Goal: Transaction & Acquisition: Purchase product/service

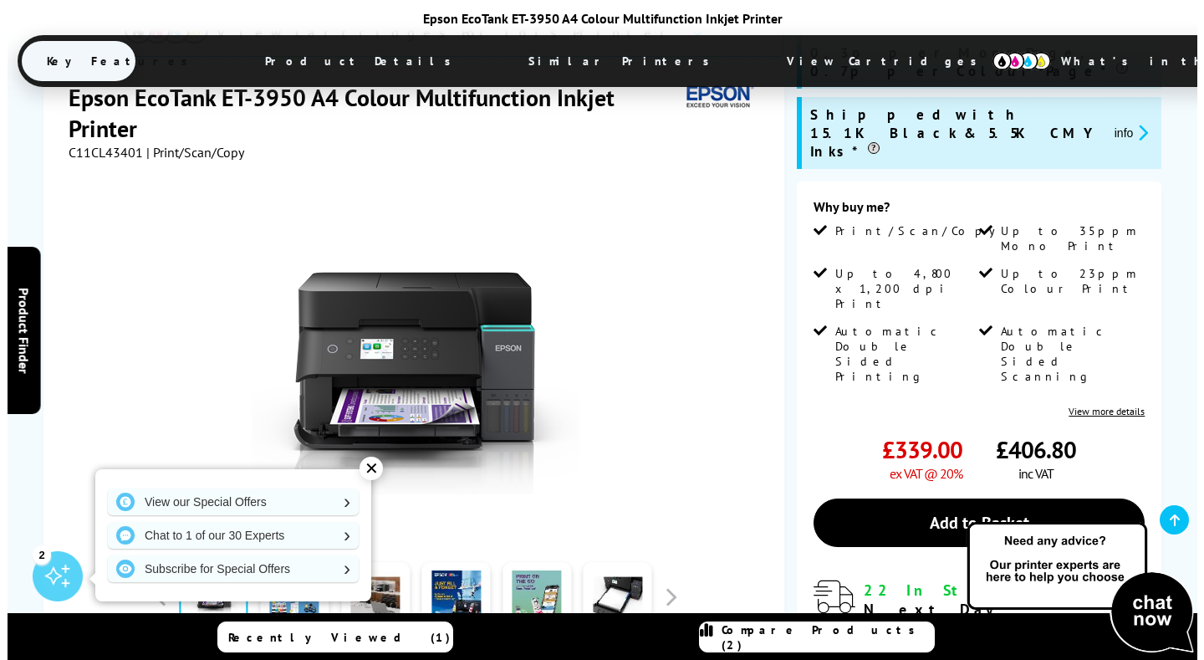
scroll to position [418, 0]
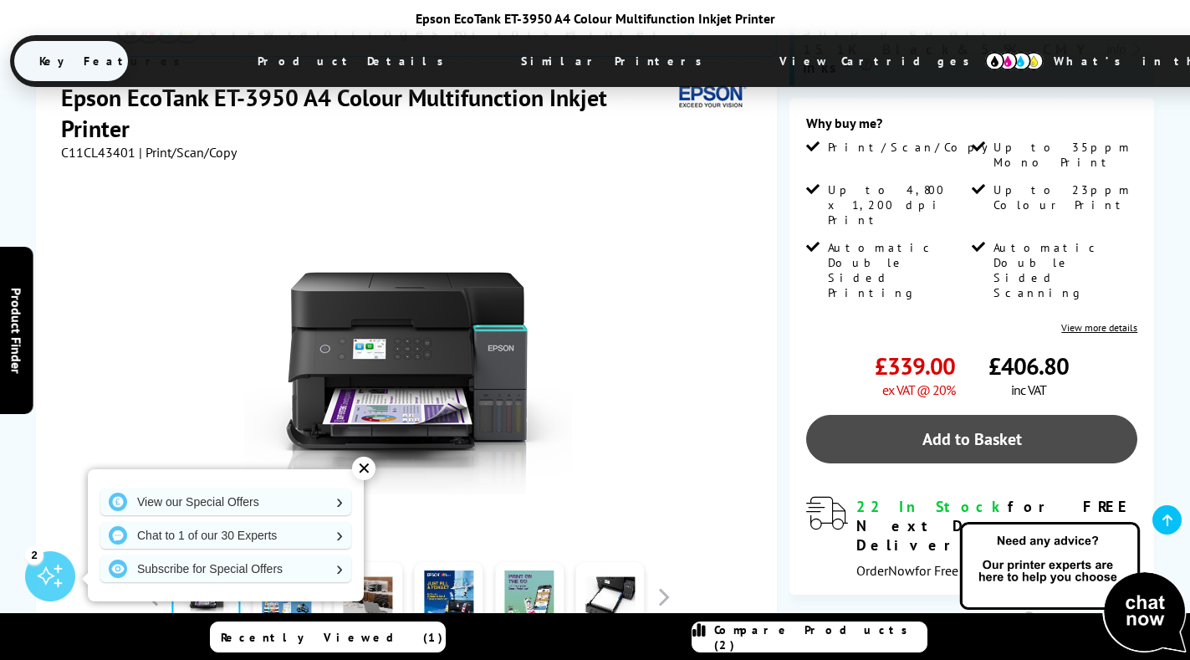
click at [964, 415] on link "Add to Basket" at bounding box center [971, 439] width 331 height 48
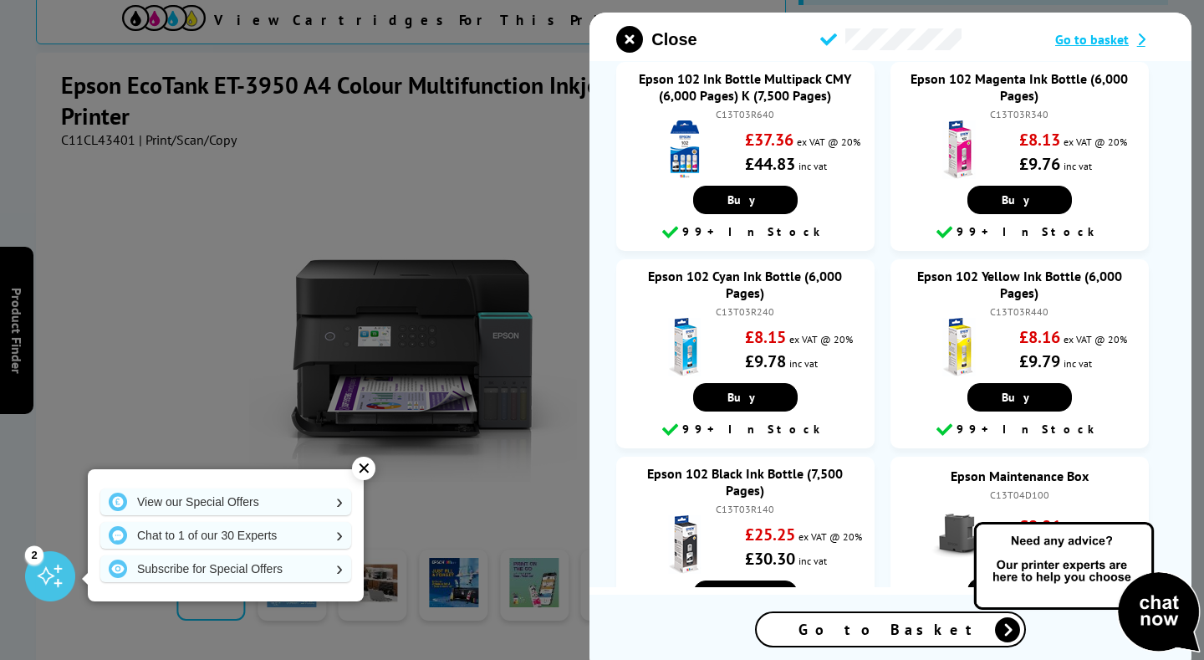
scroll to position [0, 0]
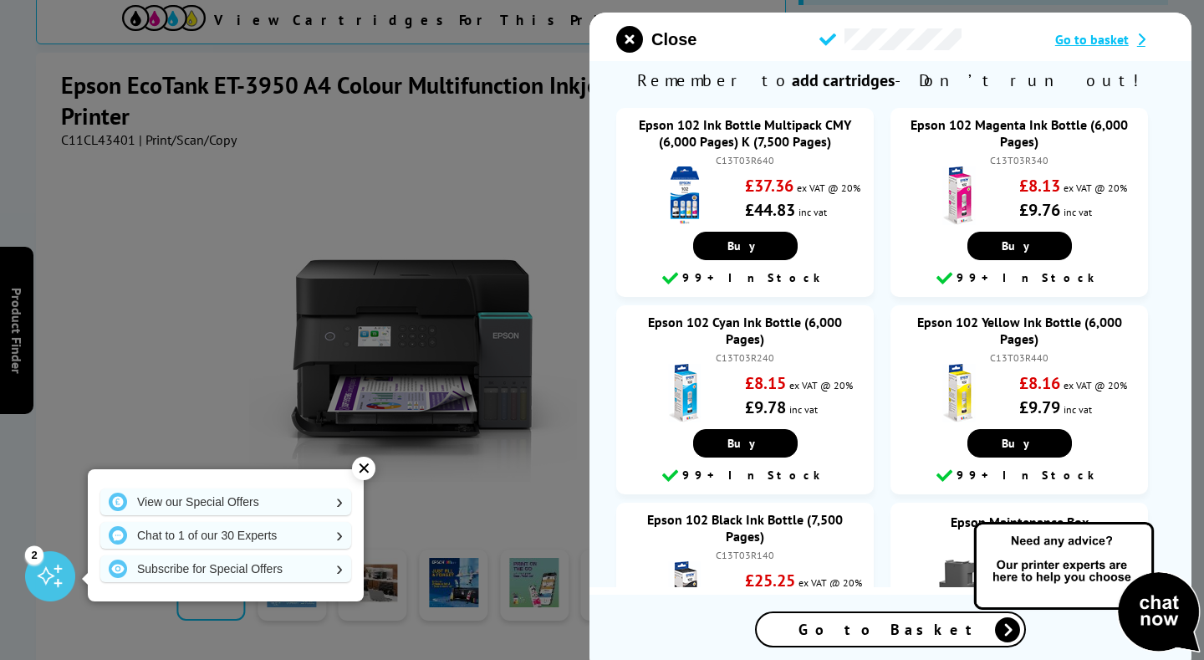
click at [1083, 38] on span "Go to basket" at bounding box center [1092, 39] width 74 height 17
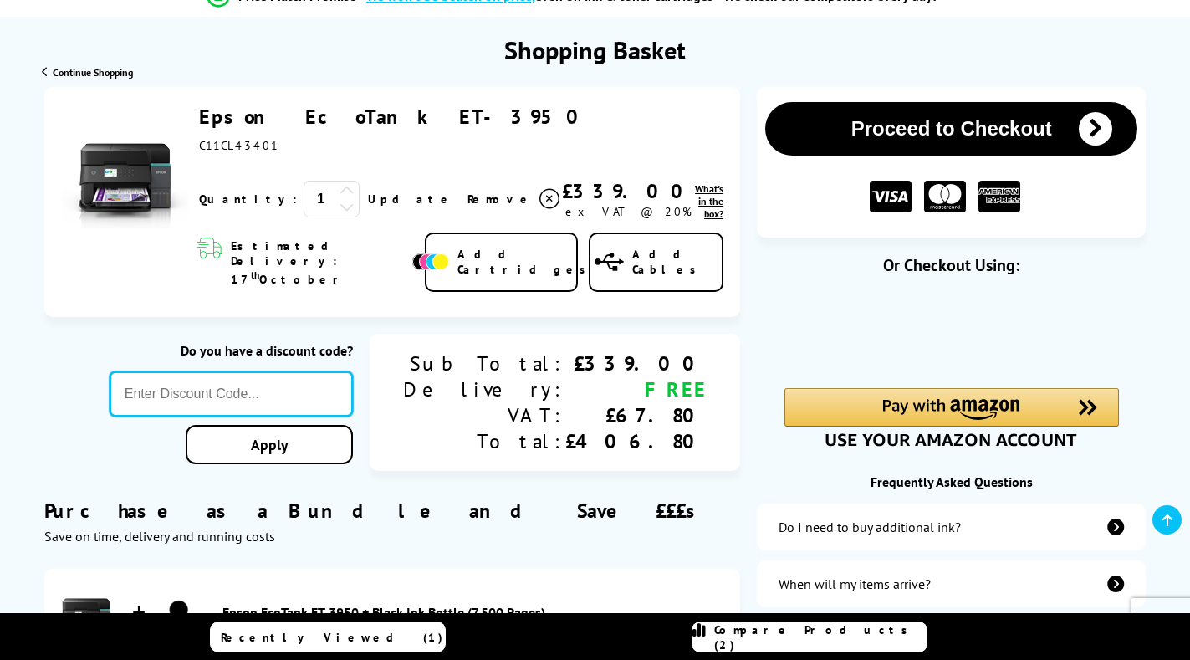
click at [334, 373] on input "text" at bounding box center [231, 393] width 243 height 45
paste input "LOYALTY2025"
type input "LOYALTY2025"
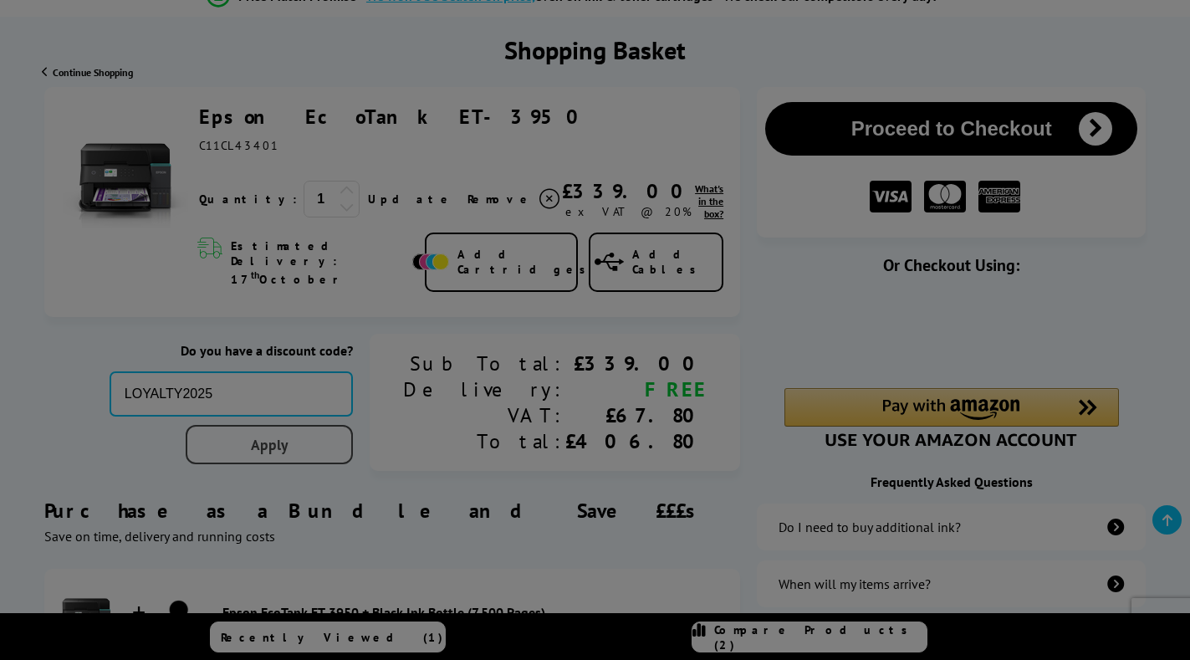
click at [395, 420] on div "Proceed to Checkout Shopping Basket 1 Update" at bounding box center [595, 506] width 1190 height 838
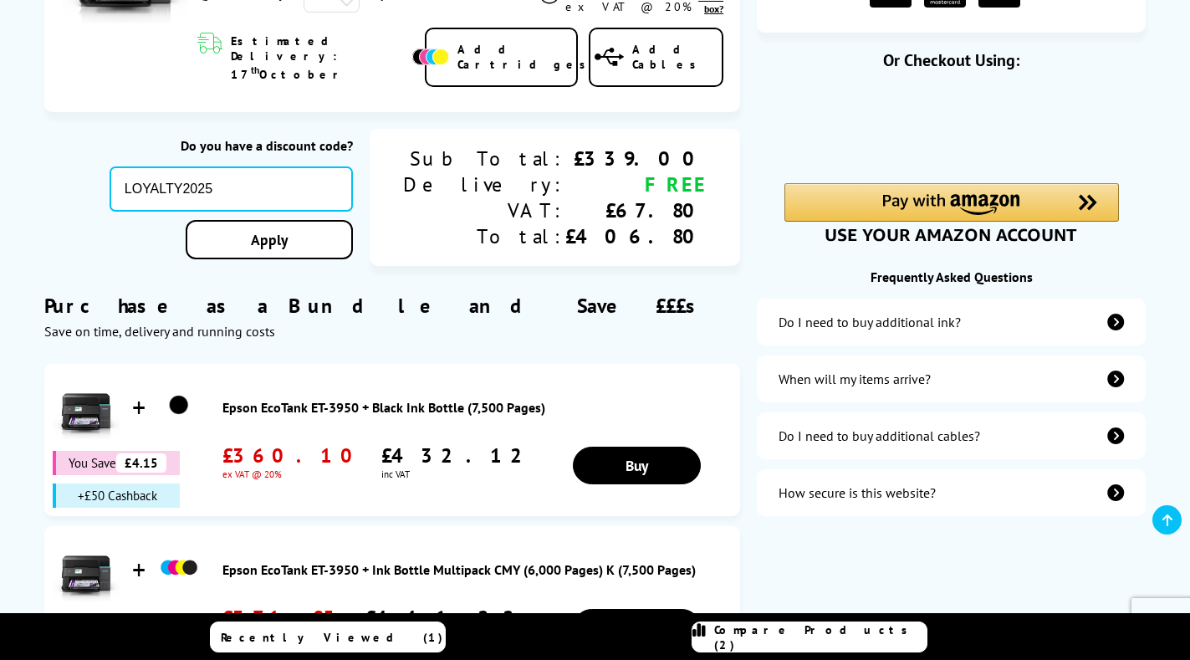
scroll to position [334, 0]
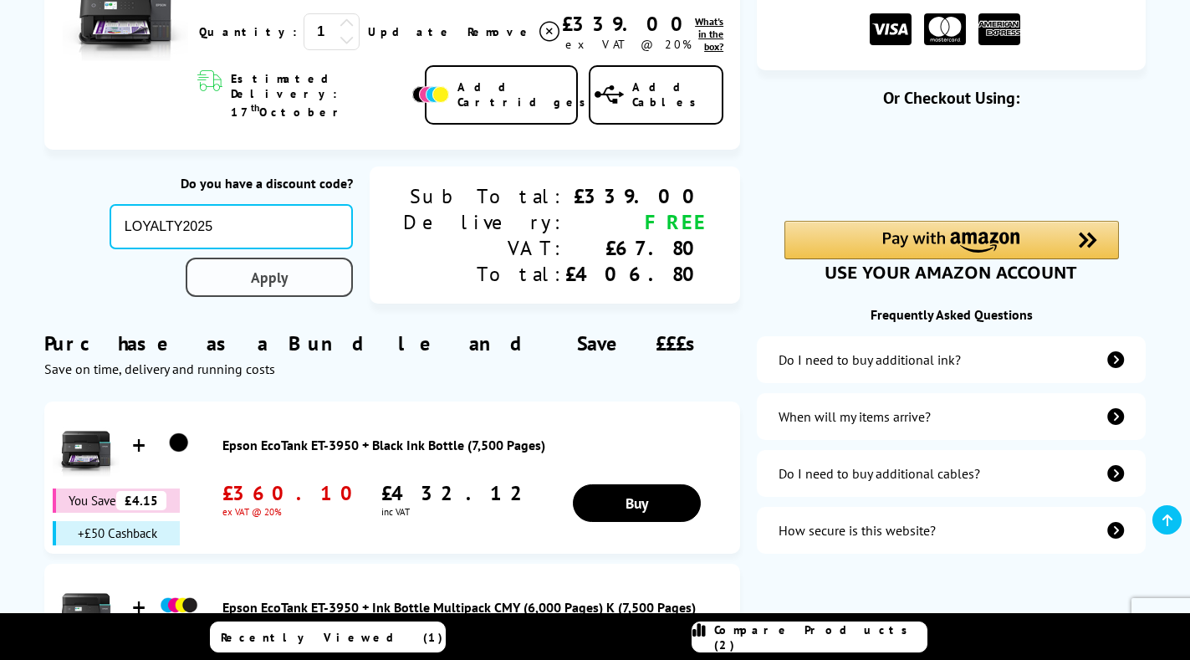
click at [353, 257] on link "Apply" at bounding box center [269, 276] width 167 height 39
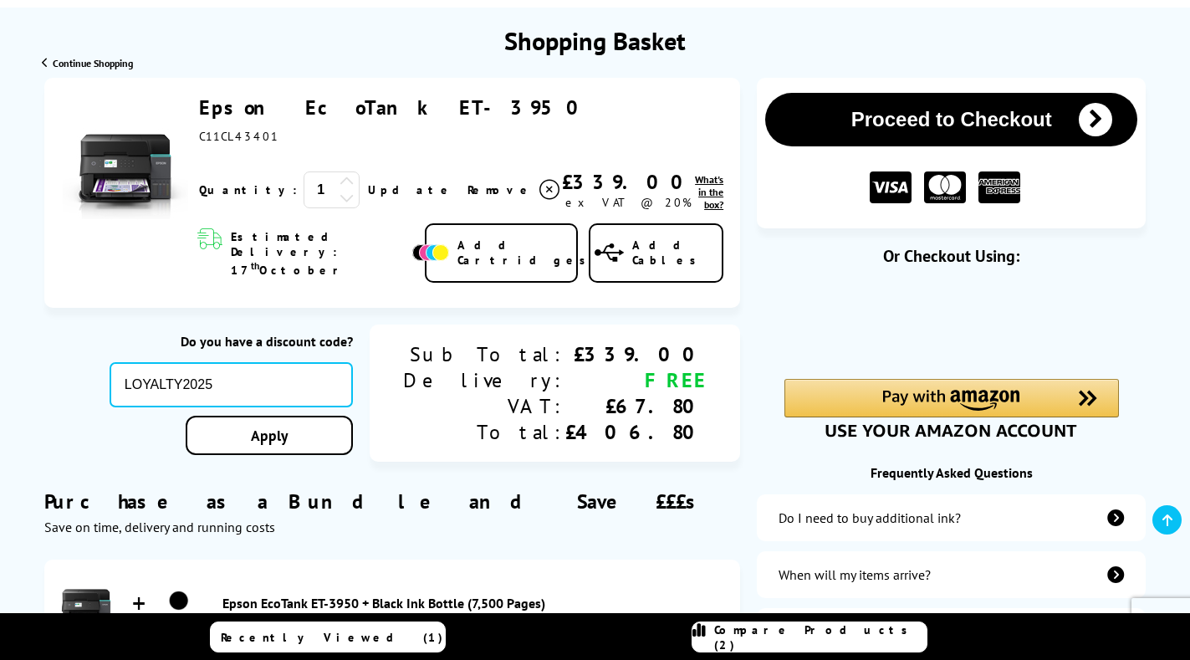
scroll to position [0, 0]
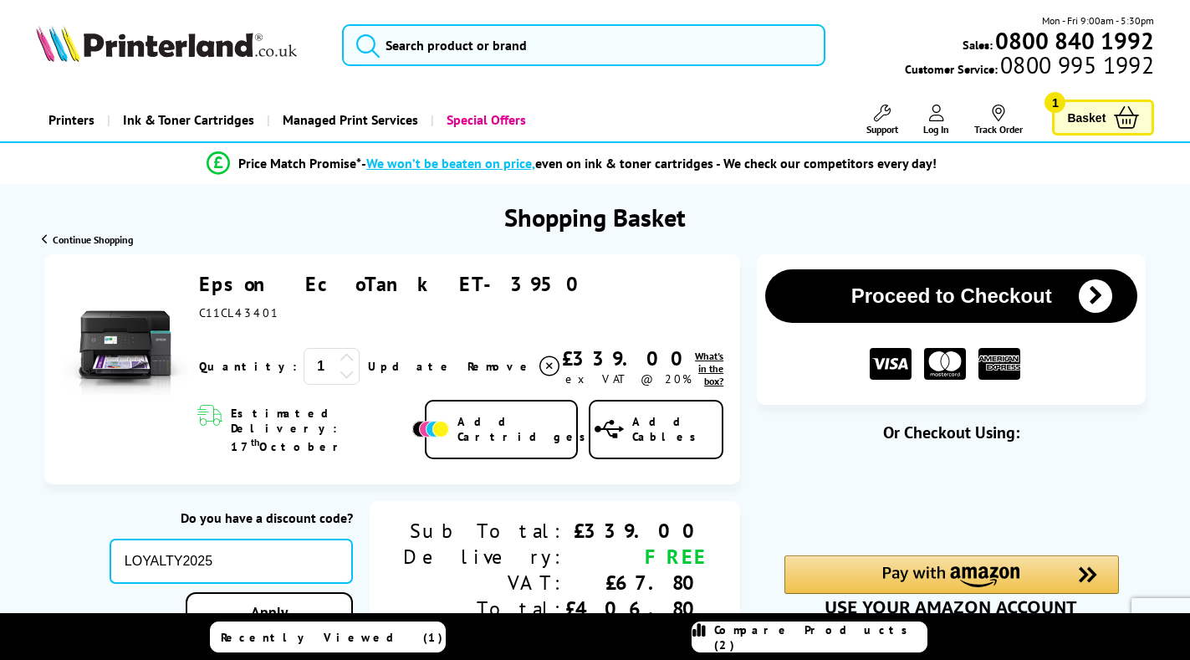
click at [961, 298] on button "Proceed to Checkout" at bounding box center [951, 296] width 372 height 54
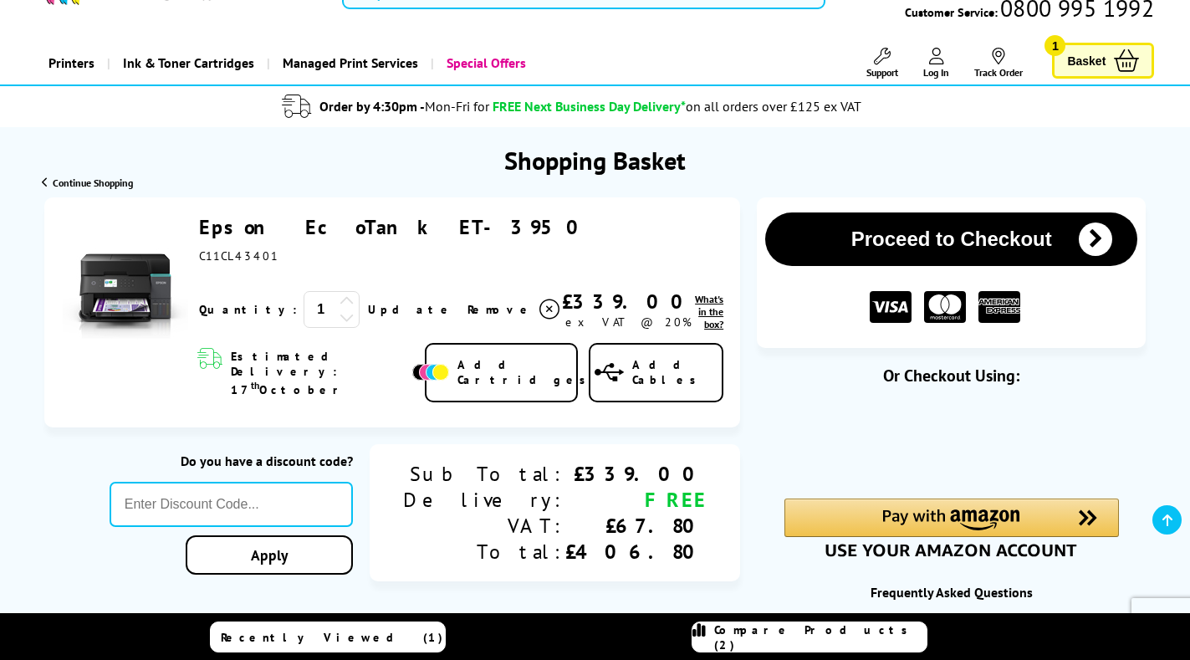
scroll to position [167, 0]
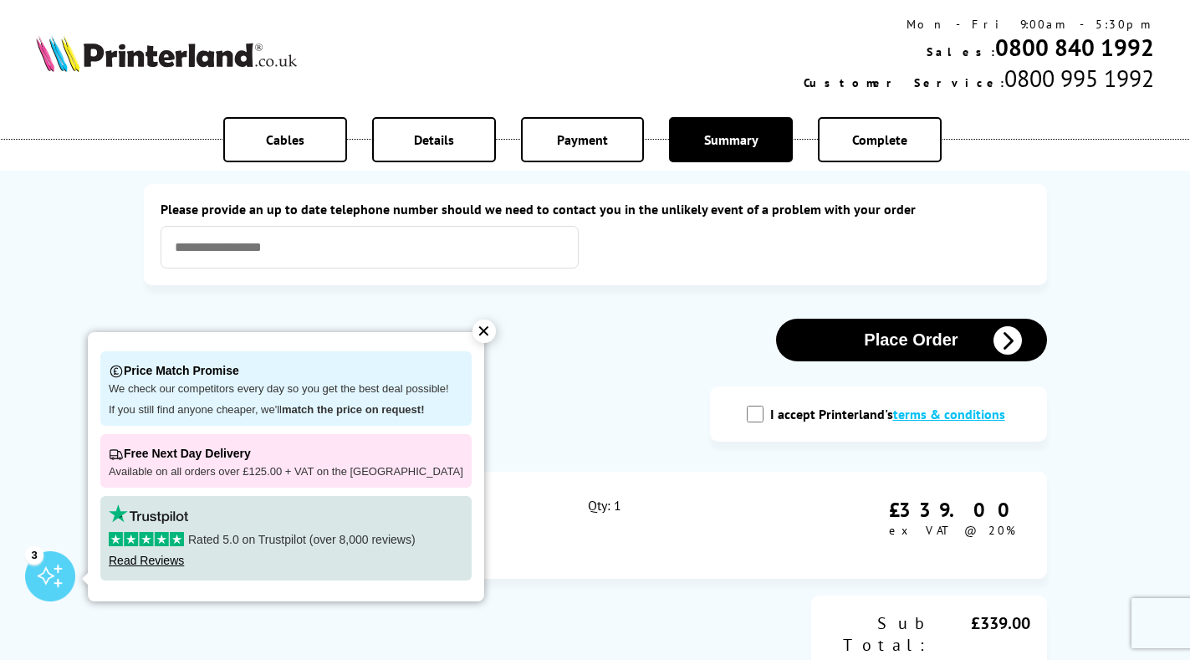
click at [472, 334] on div "✕" at bounding box center [483, 330] width 23 height 23
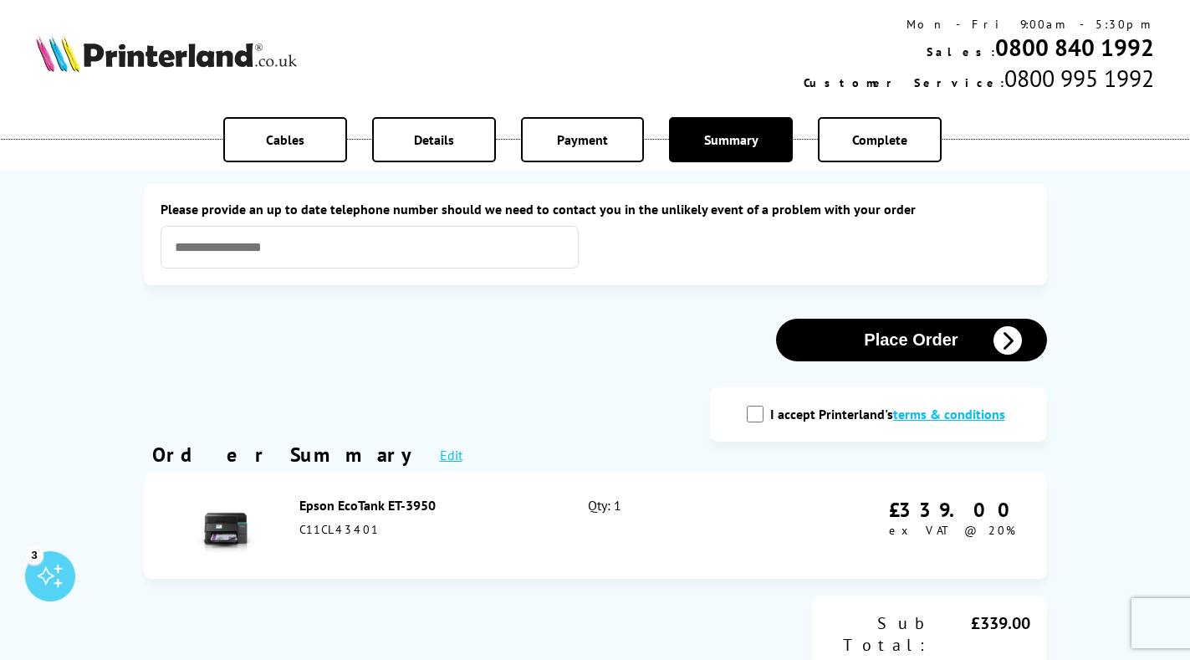
click at [752, 412] on input "I accept Printerland's terms & conditions" at bounding box center [755, 413] width 17 height 17
checkbox input "true"
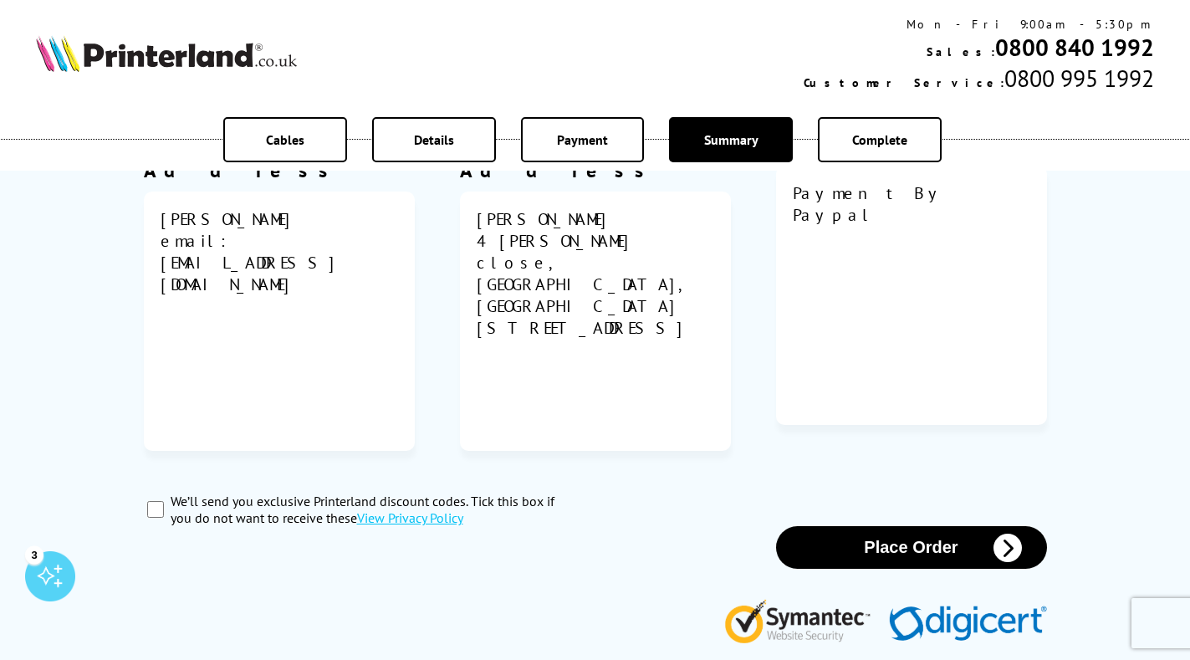
scroll to position [669, 0]
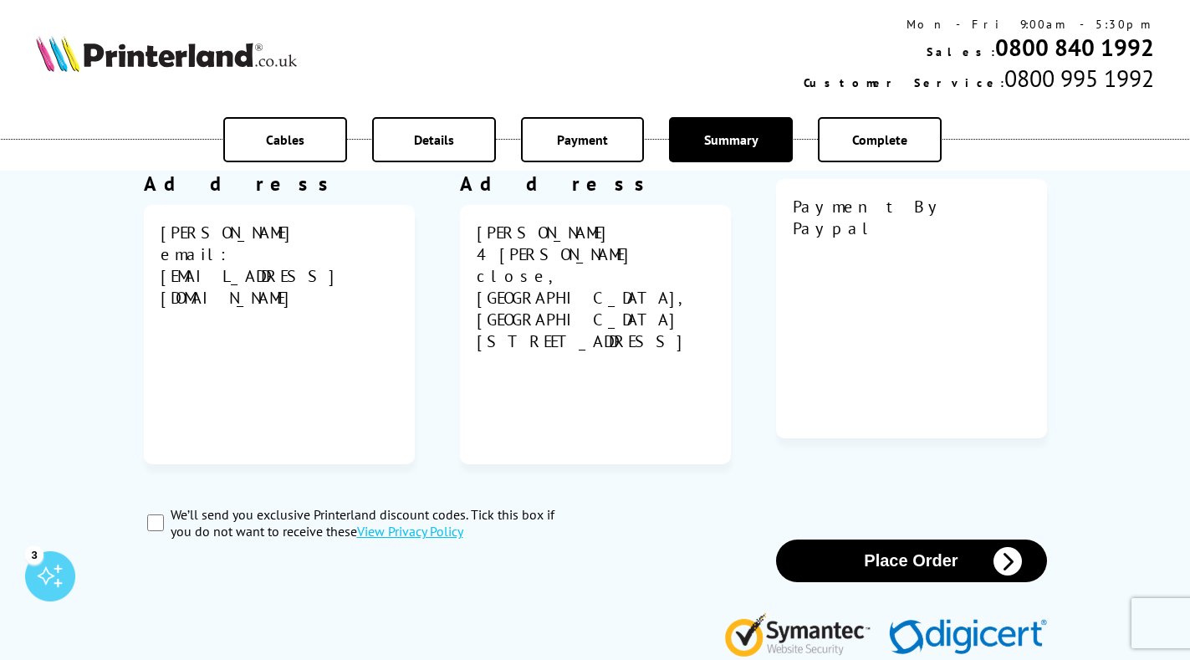
click at [159, 514] on input "We’ll send you exclusive Printerland discount codes. Tick this box if you do no…" at bounding box center [155, 522] width 17 height 17
checkbox input "true"
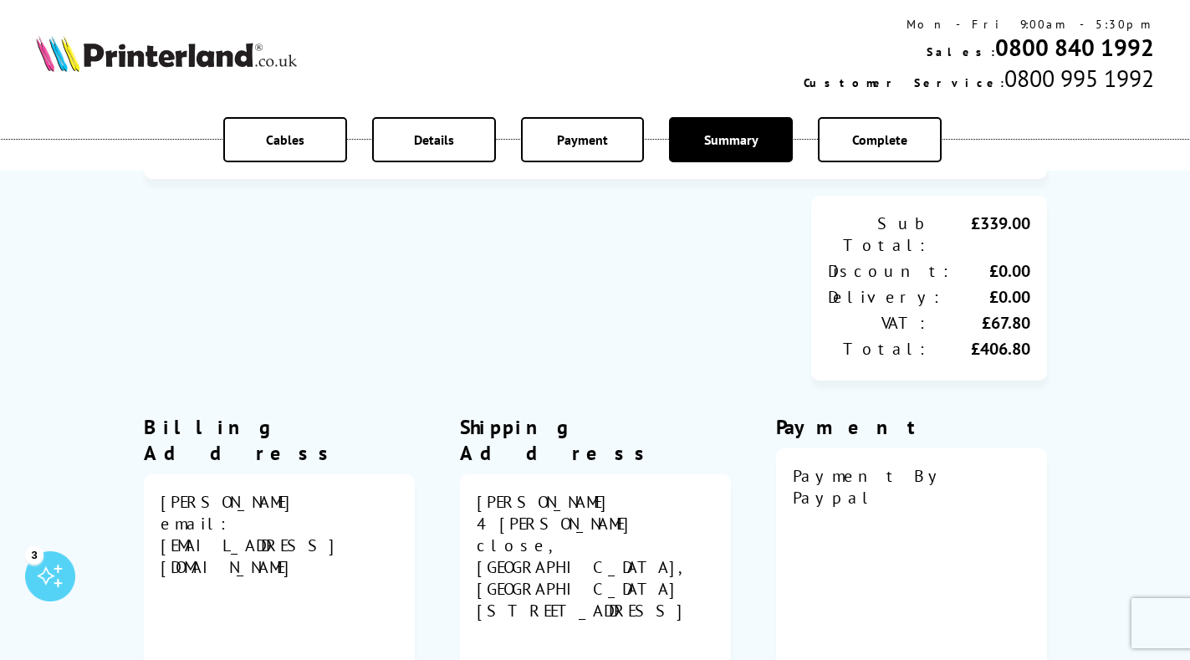
scroll to position [502, 0]
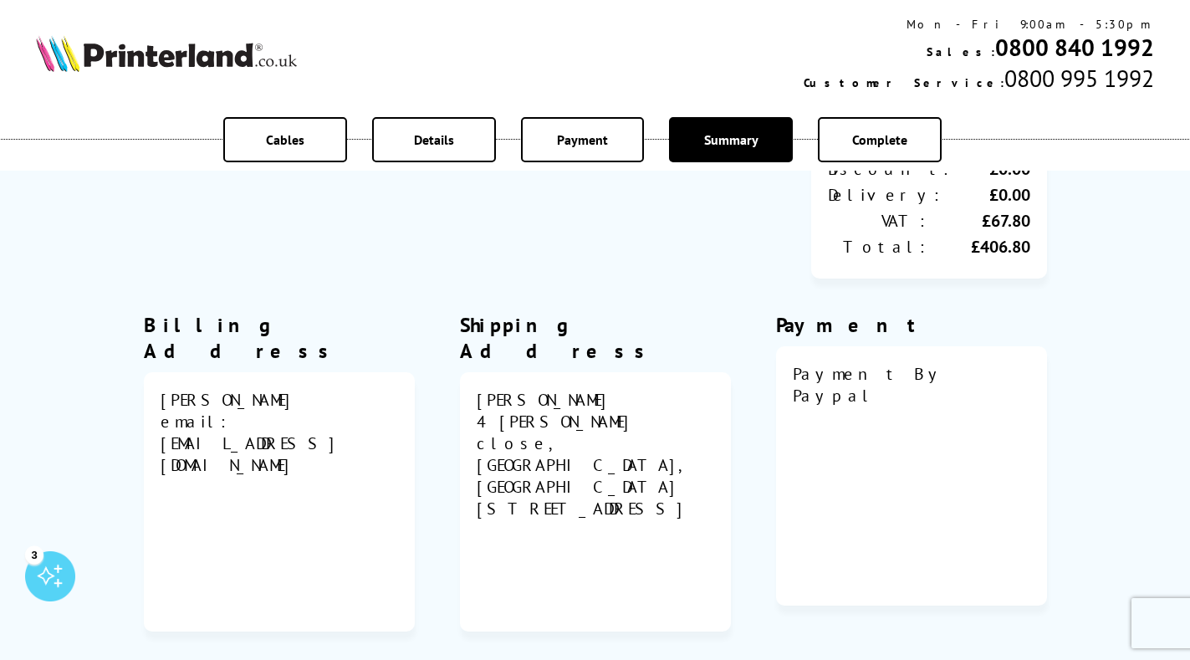
click at [568, 497] on div "SL9 7PZ, United Kingdom" at bounding box center [594, 508] width 237 height 22
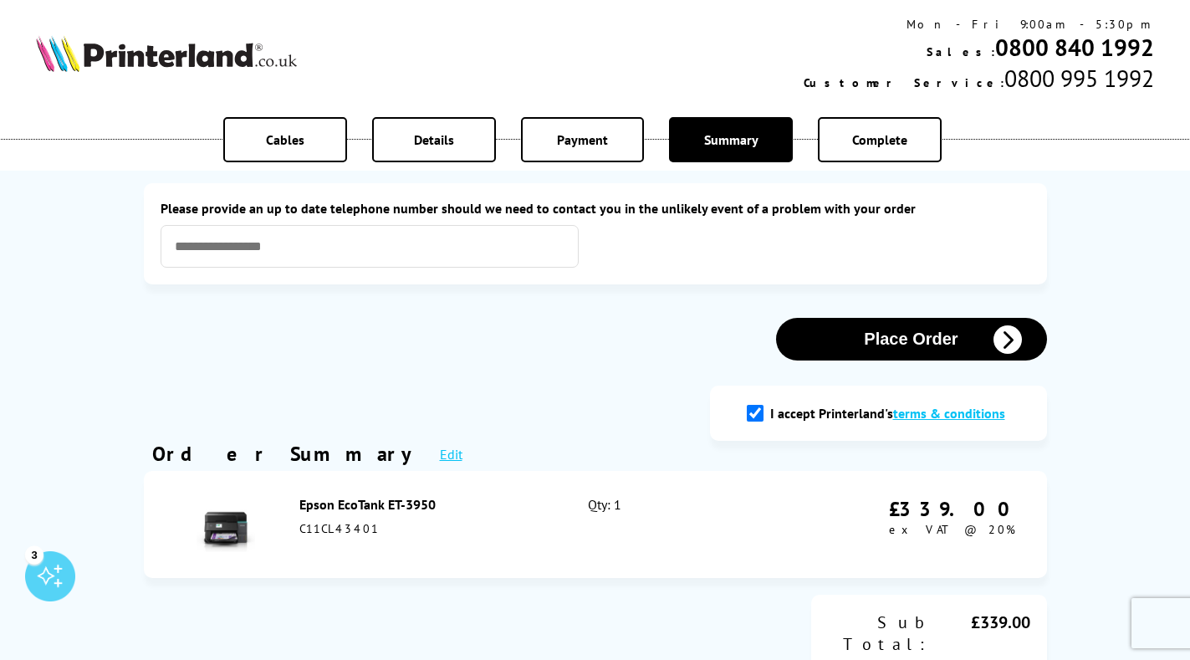
scroll to position [0, 0]
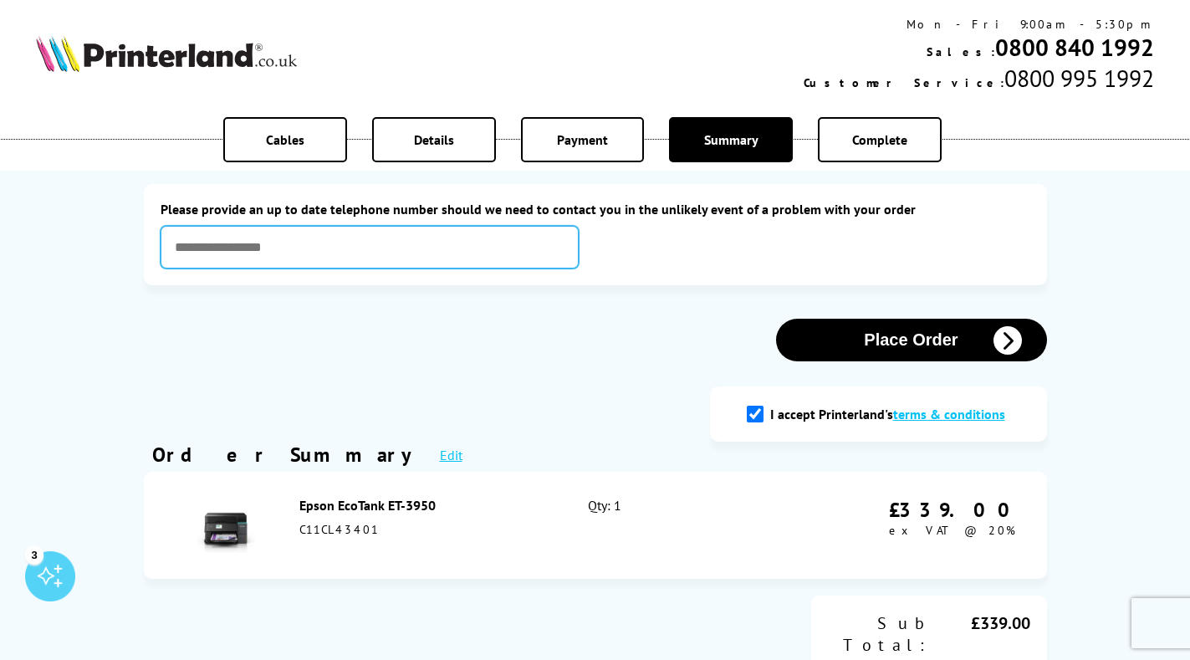
click at [241, 242] on input "text" at bounding box center [370, 247] width 418 height 43
type input "**********"
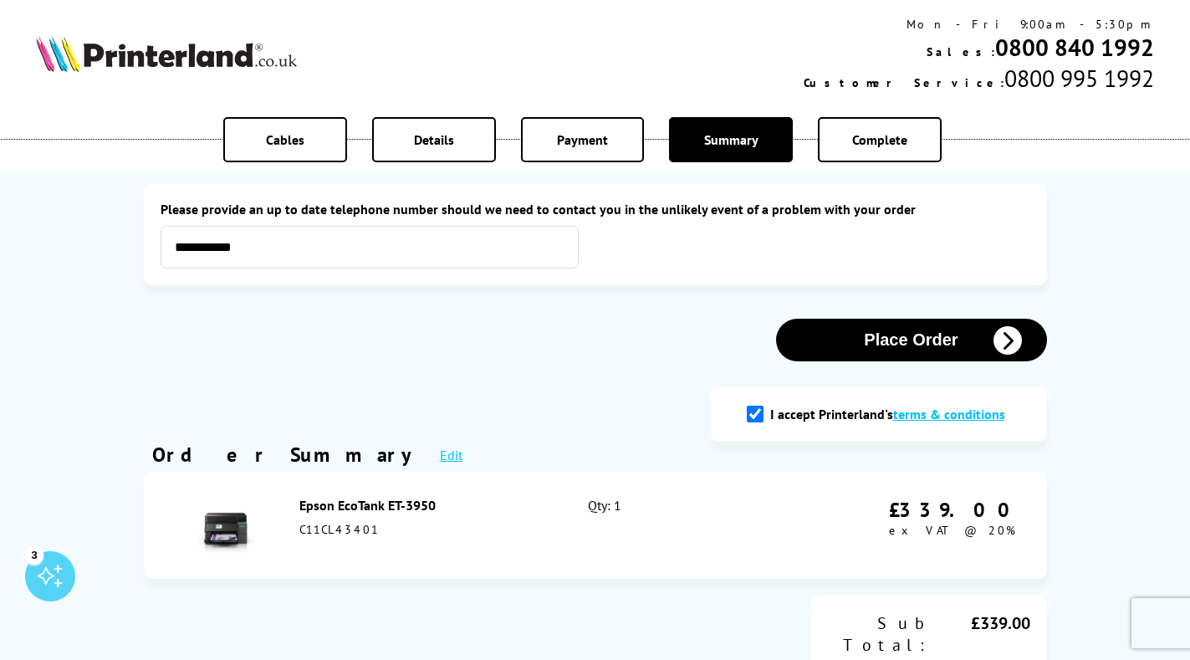
click at [945, 340] on button "Place Order" at bounding box center [911, 340] width 271 height 43
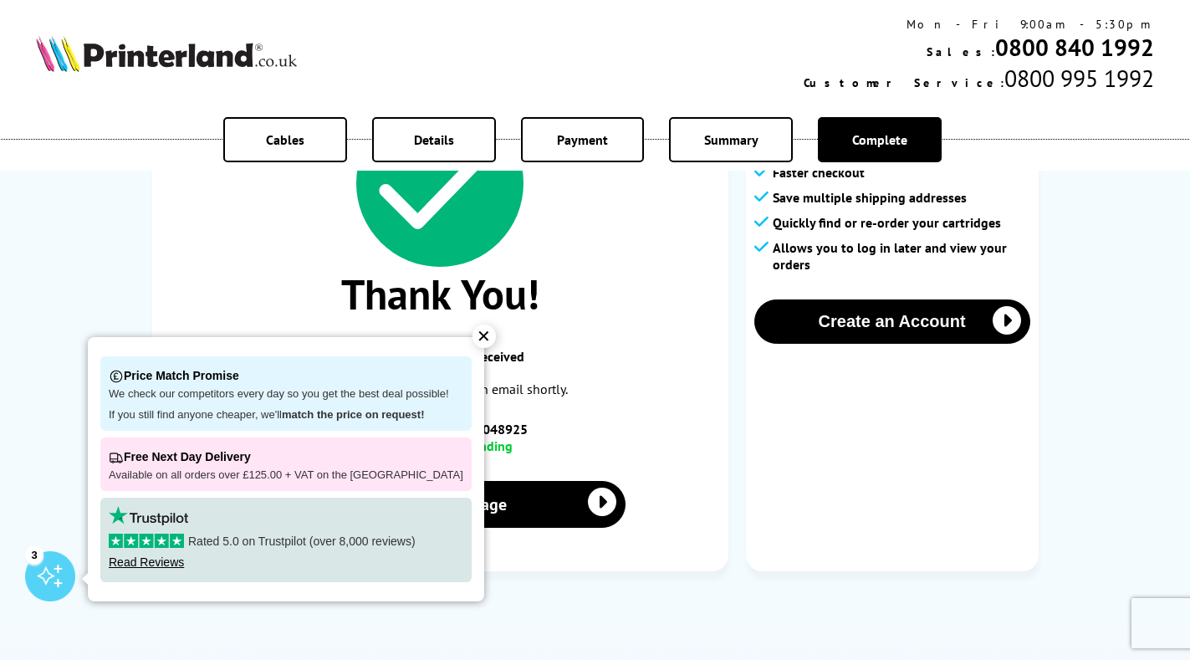
click at [472, 339] on div "✕" at bounding box center [483, 335] width 23 height 23
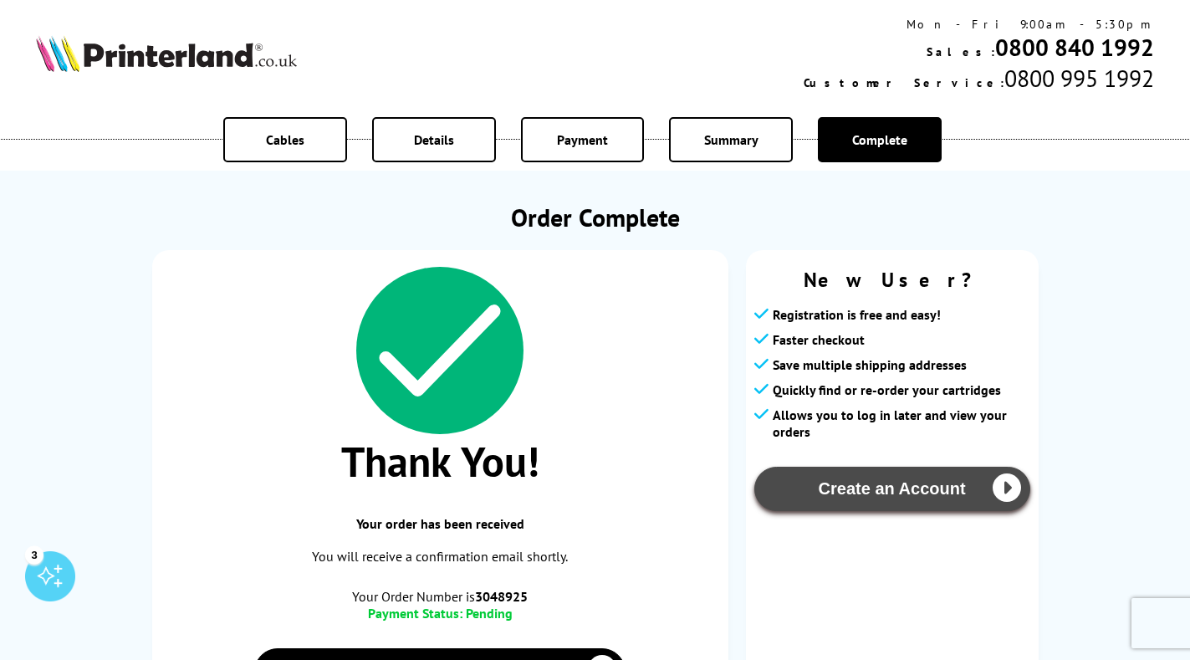
click at [927, 489] on button "Create an Account" at bounding box center [892, 488] width 276 height 44
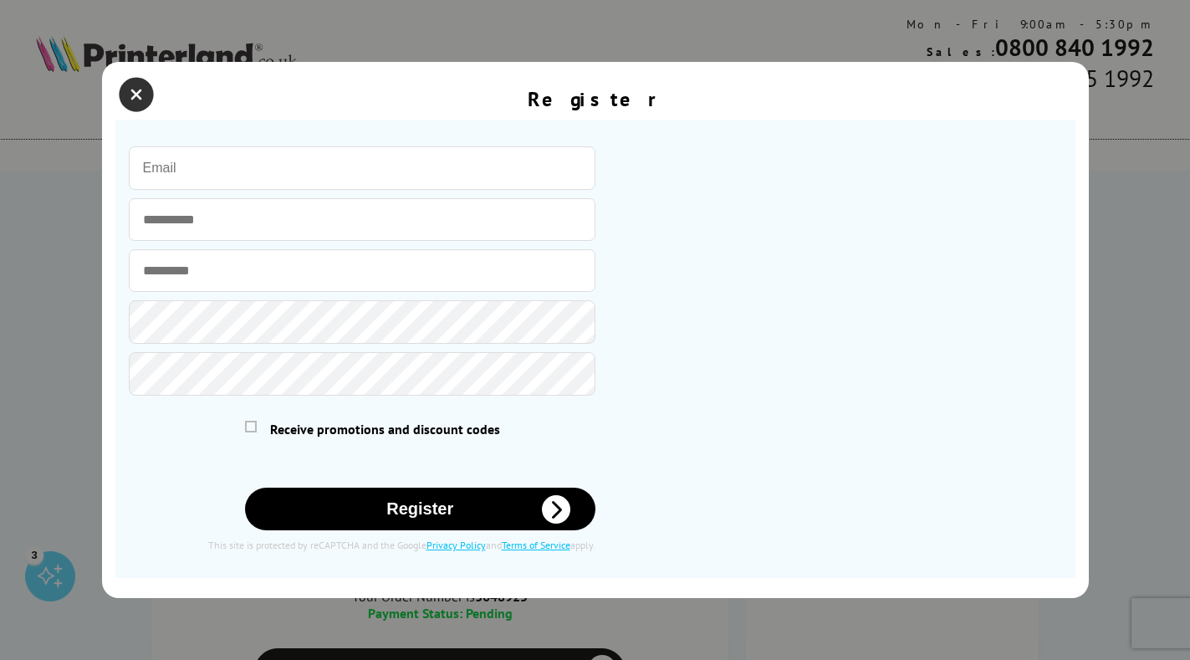
click at [135, 91] on icon "close modal" at bounding box center [136, 94] width 33 height 33
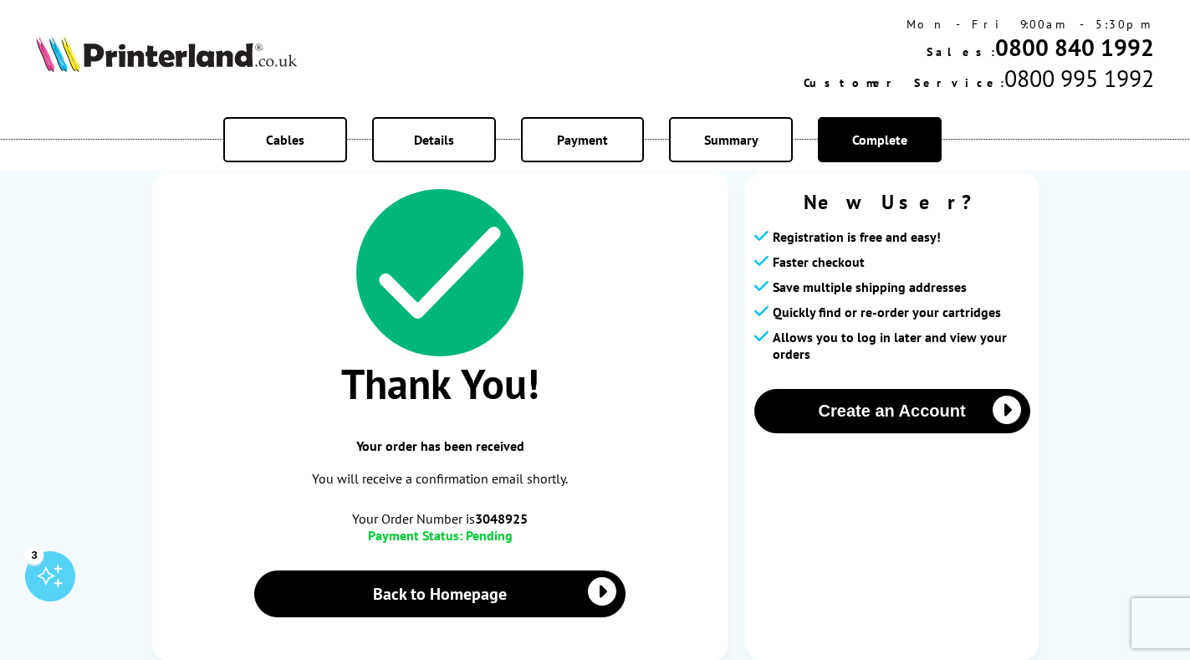
scroll to position [35, 0]
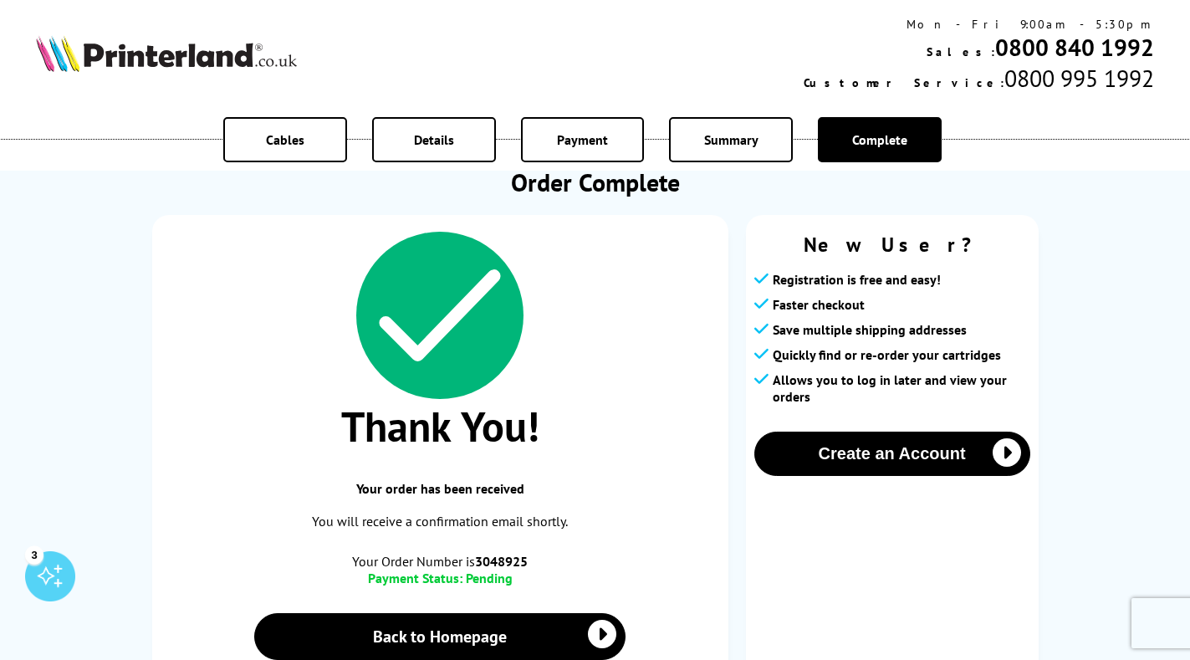
click at [594, 51] on div "Mon - Fri 9:00am - 5:30pm Sales: 0800 840 1992 Customer Service: 0800 995 1992" at bounding box center [595, 55] width 1190 height 94
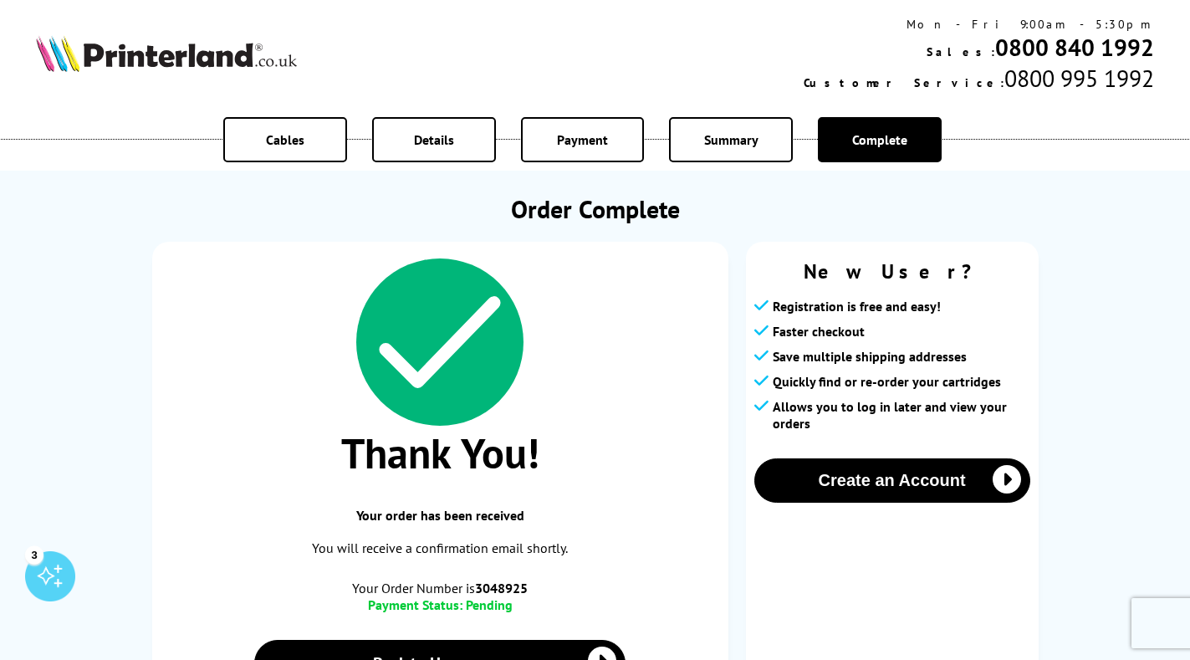
scroll to position [0, 0]
